Goal: Task Accomplishment & Management: Use online tool/utility

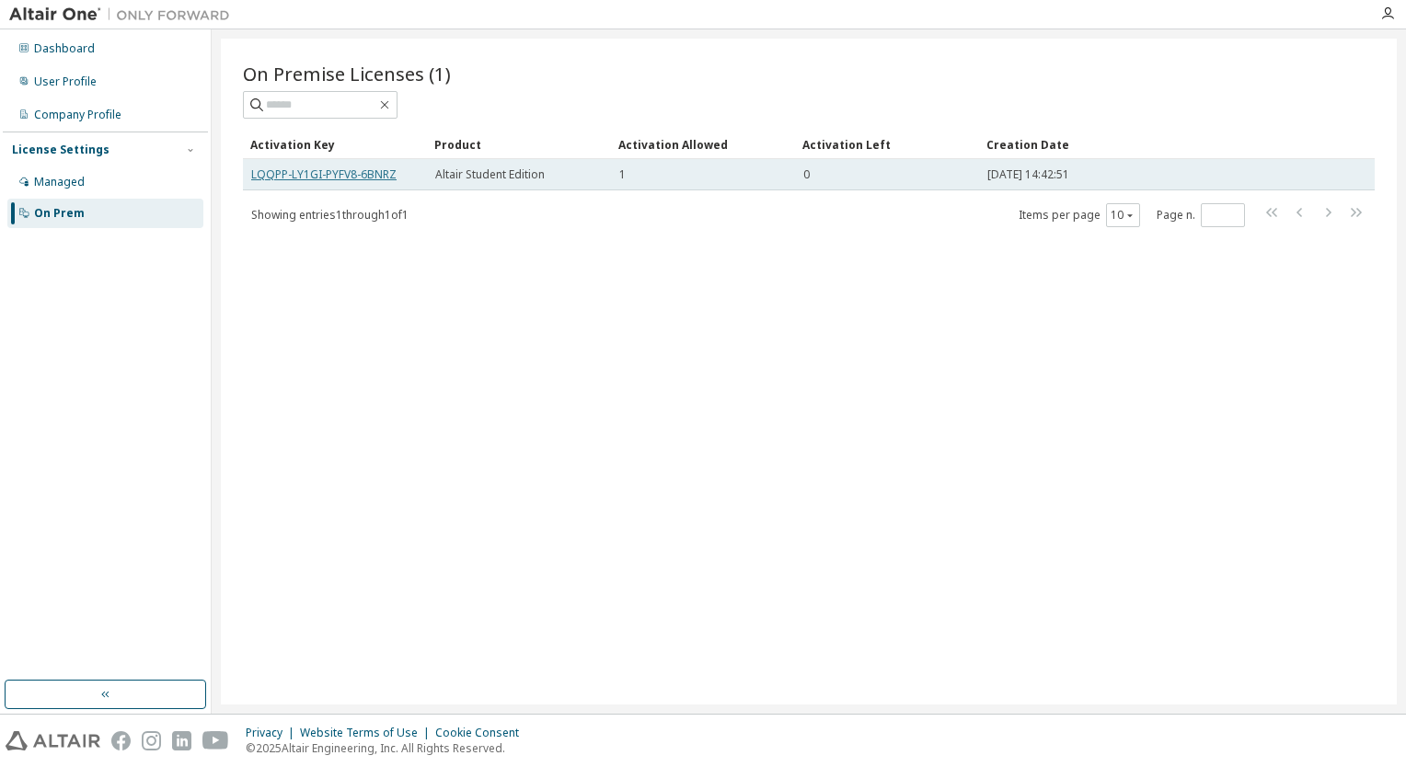
click at [390, 178] on link "LQQPP-LY1GI-PYFV8-6BNRZ" at bounding box center [323, 175] width 145 height 16
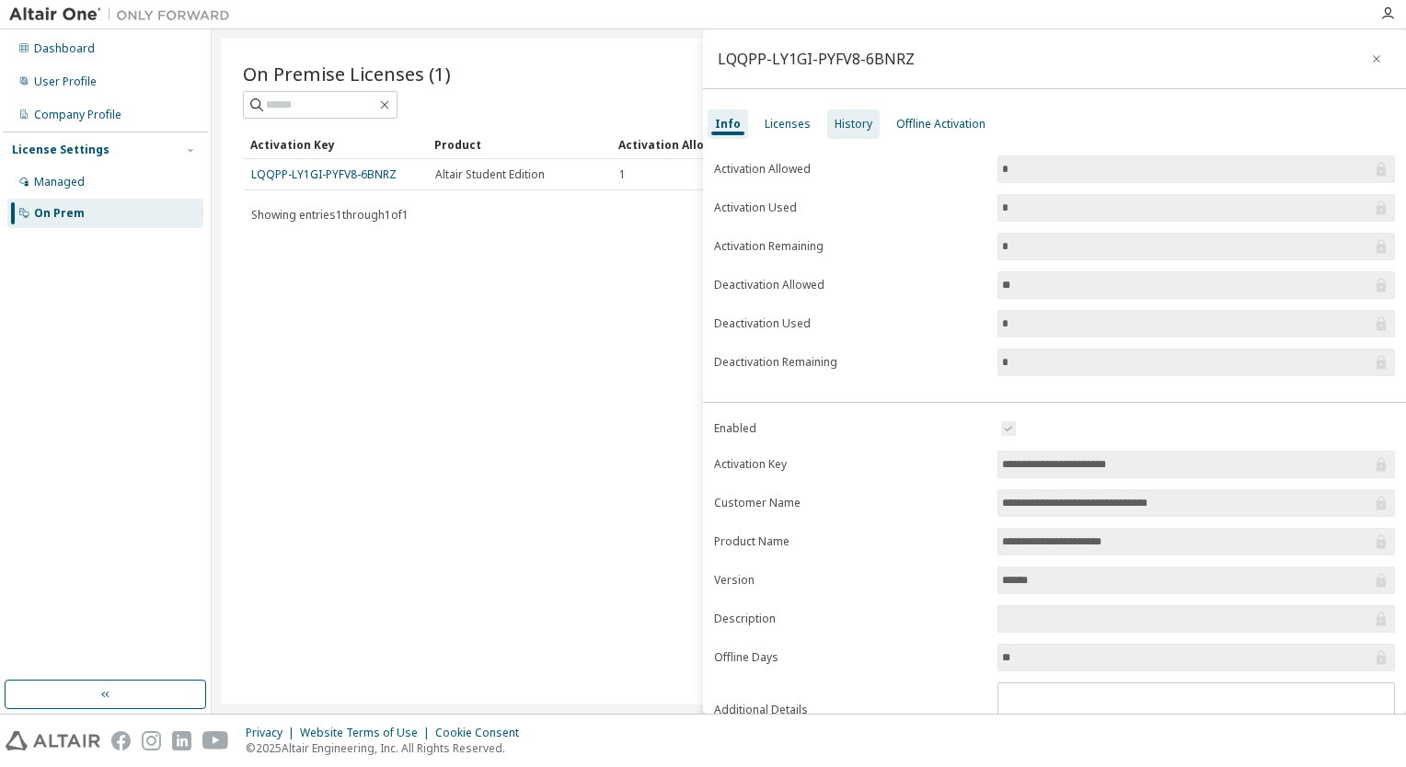
click at [862, 129] on div "History" at bounding box center [853, 124] width 38 height 15
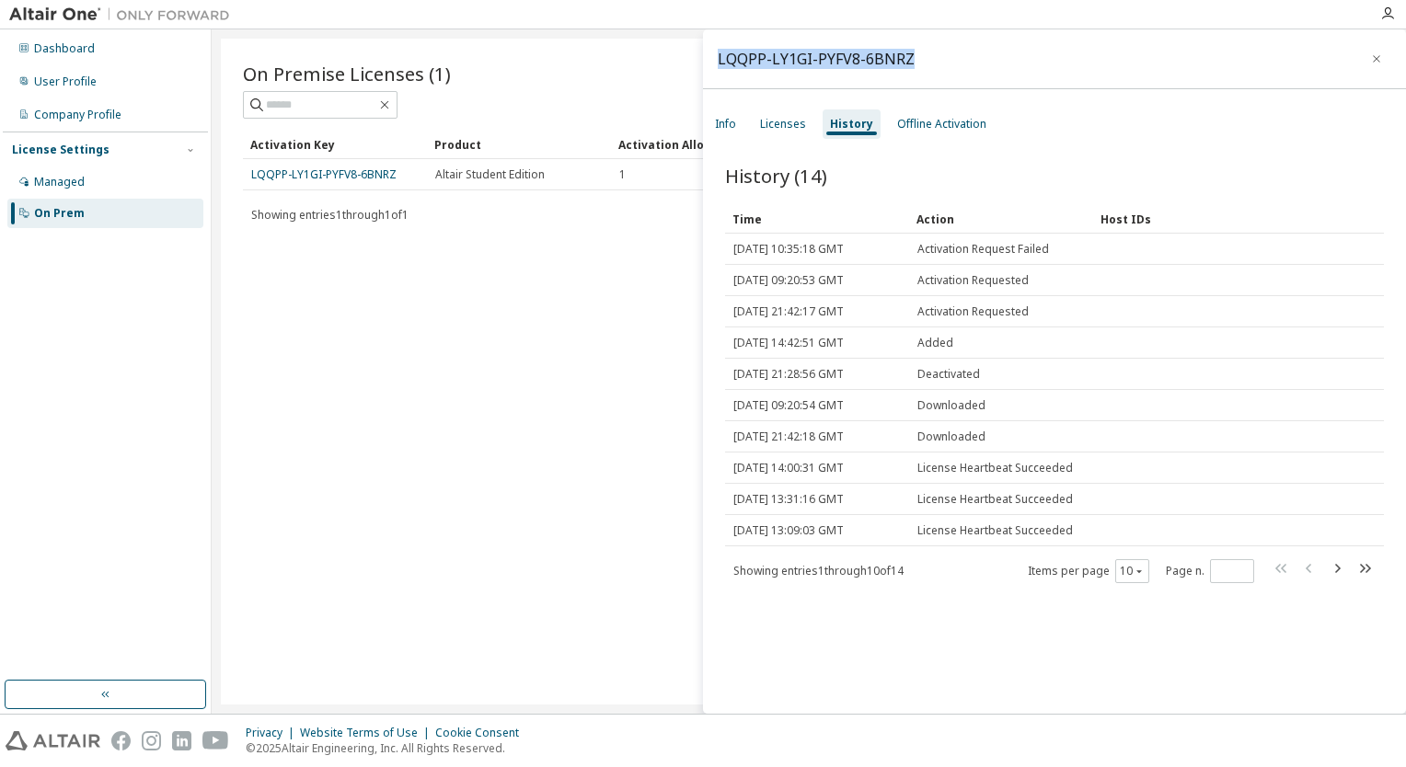
drag, startPoint x: 907, startPoint y: 61, endPoint x: 712, endPoint y: 66, distance: 195.1
click at [712, 66] on div "LQQPP-LY1GI-PYFV8-6BNRZ" at bounding box center [1054, 59] width 703 height 60
copy div "LQQPP-LY1GI-PYFV8-6BNRZ"
click at [916, 127] on div "Offline Activation" at bounding box center [941, 124] width 89 height 15
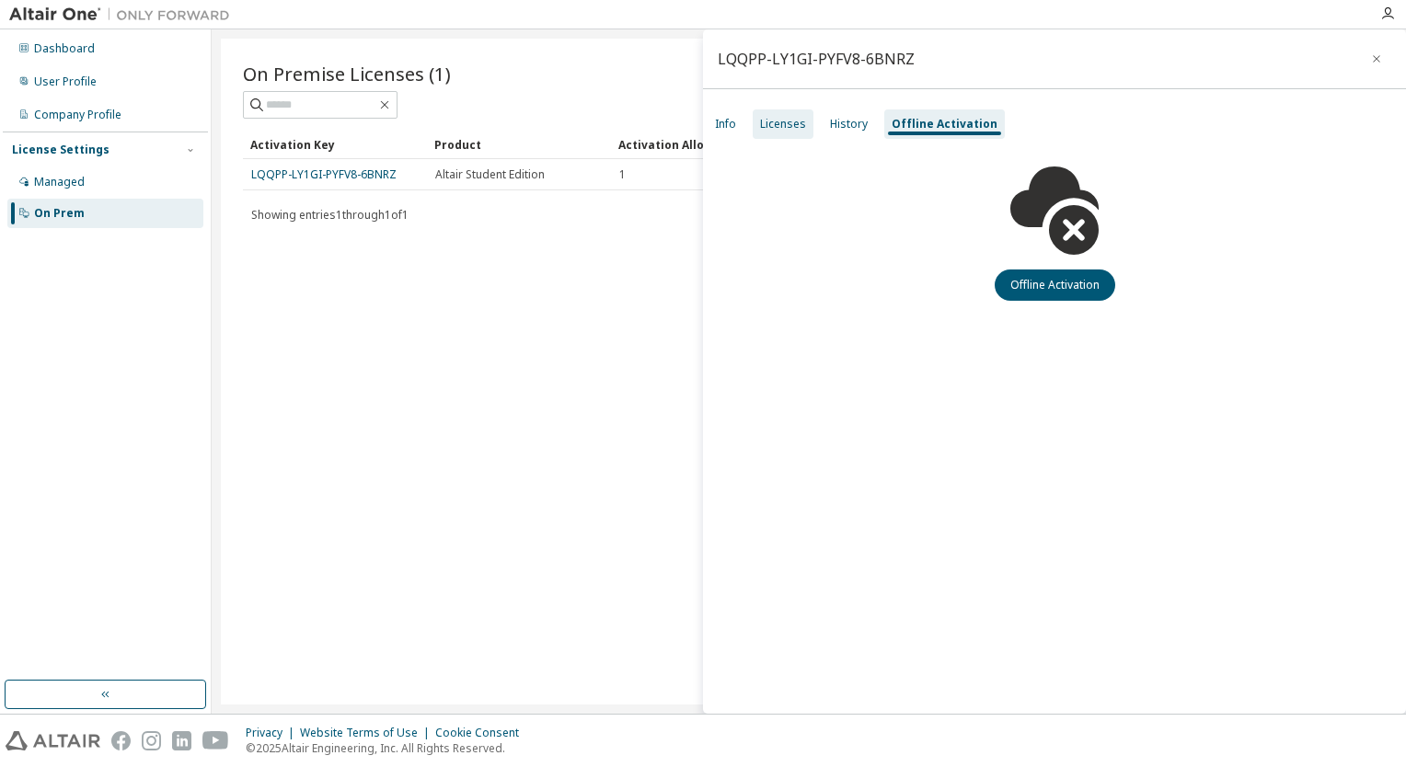
click at [802, 127] on div "Licenses" at bounding box center [783, 124] width 46 height 15
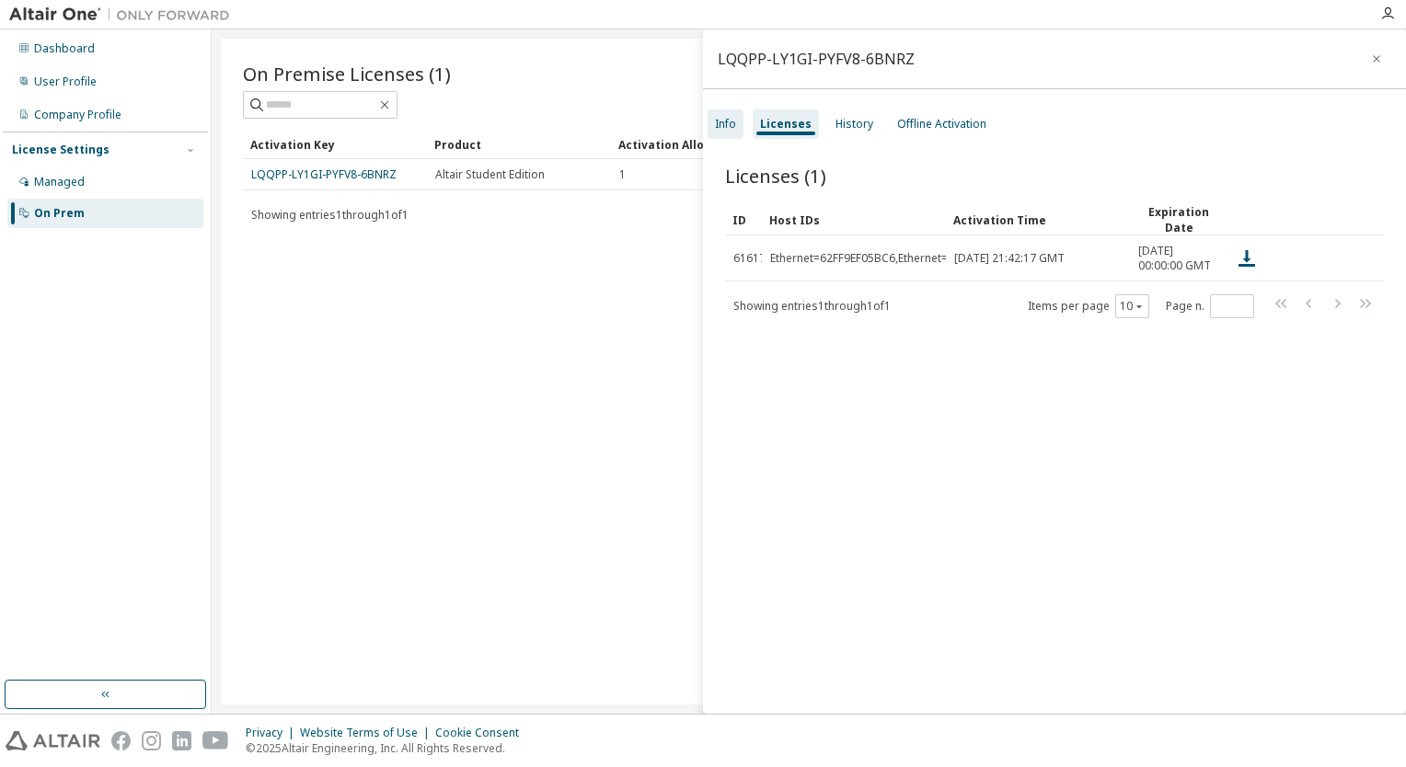
click at [729, 130] on div "Info" at bounding box center [725, 124] width 21 height 15
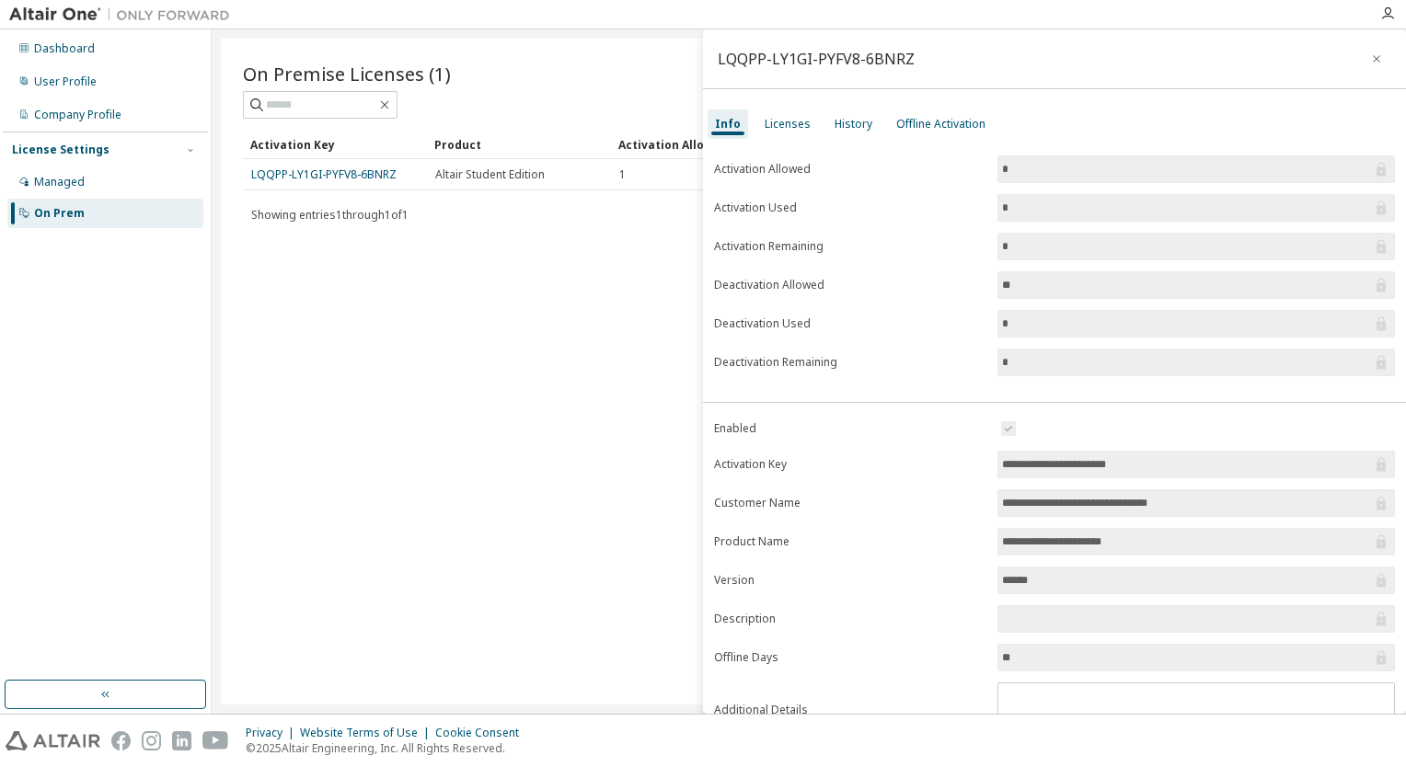
click at [1092, 205] on input "*" at bounding box center [1187, 208] width 370 height 18
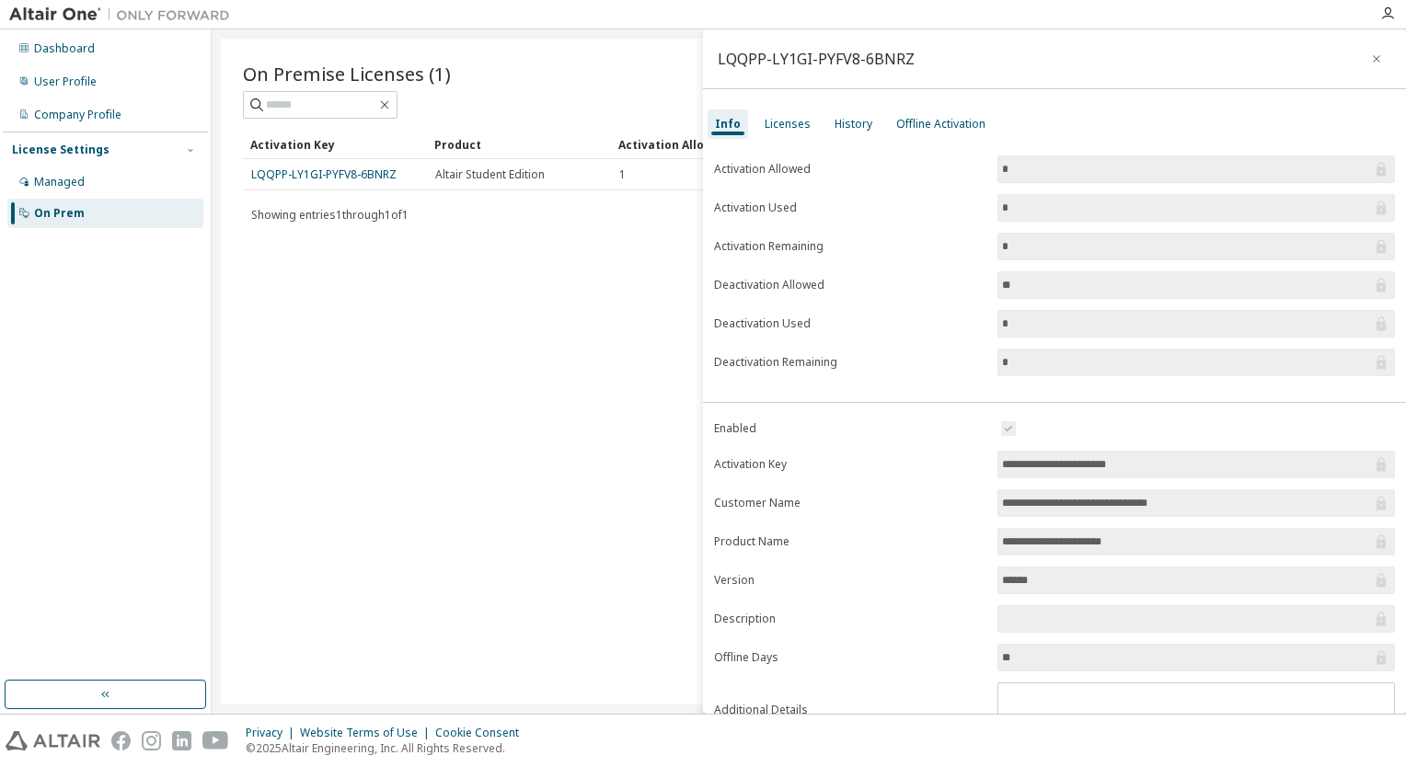
click at [1092, 205] on input "*" at bounding box center [1187, 208] width 370 height 18
click at [793, 123] on div "Licenses" at bounding box center [788, 124] width 46 height 15
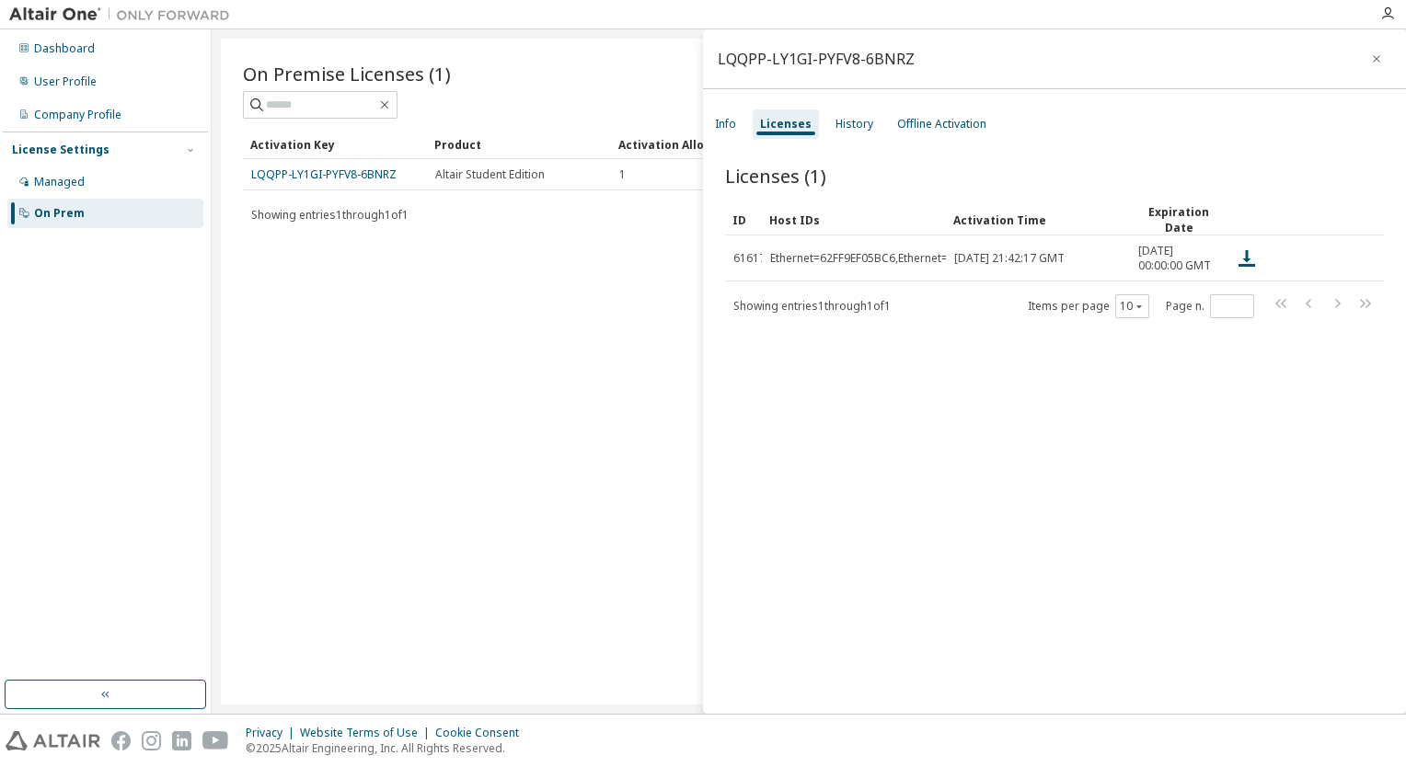
click at [1152, 340] on div "Licenses (1) Clear Load Save Save As Field Operator Value Select filter Select …" at bounding box center [1054, 442] width 703 height 602
drag, startPoint x: 907, startPoint y: 60, endPoint x: 719, endPoint y: 49, distance: 188.0
click at [719, 52] on div "LQQPP-LY1GI-PYFV8-6BNRZ" at bounding box center [816, 59] width 197 height 15
copy div "LQQPP-LY1GI-PYFV8-6BNRZ"
